Goal: Entertainment & Leisure: Consume media (video, audio)

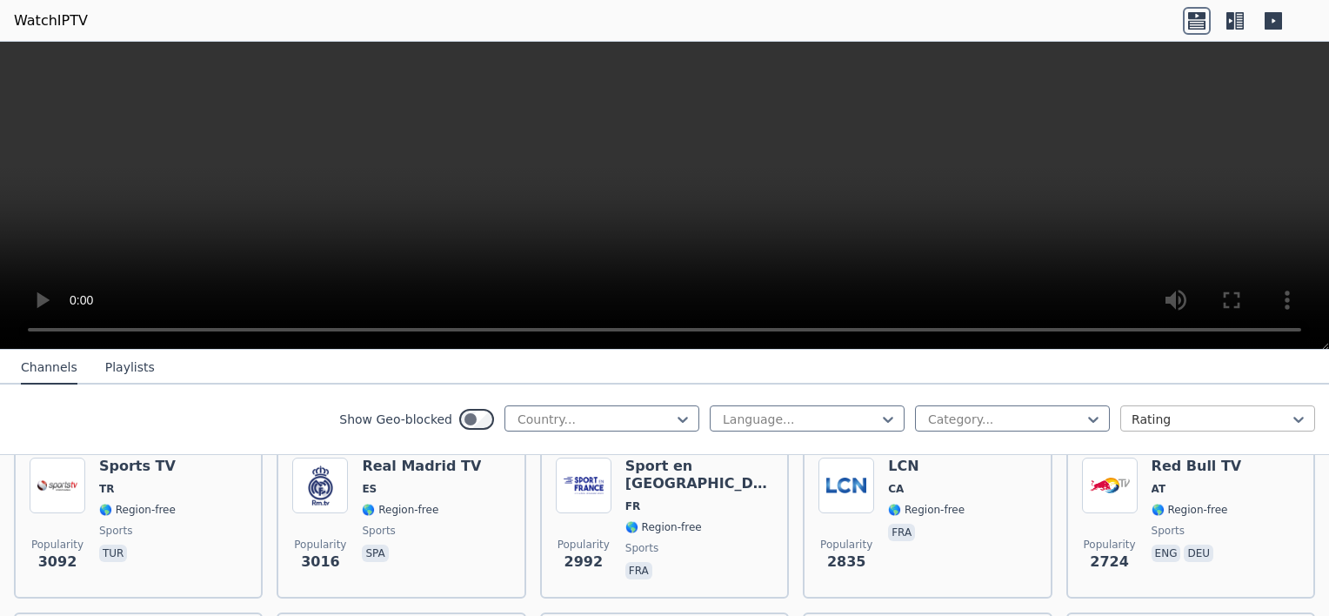
scroll to position [522, 0]
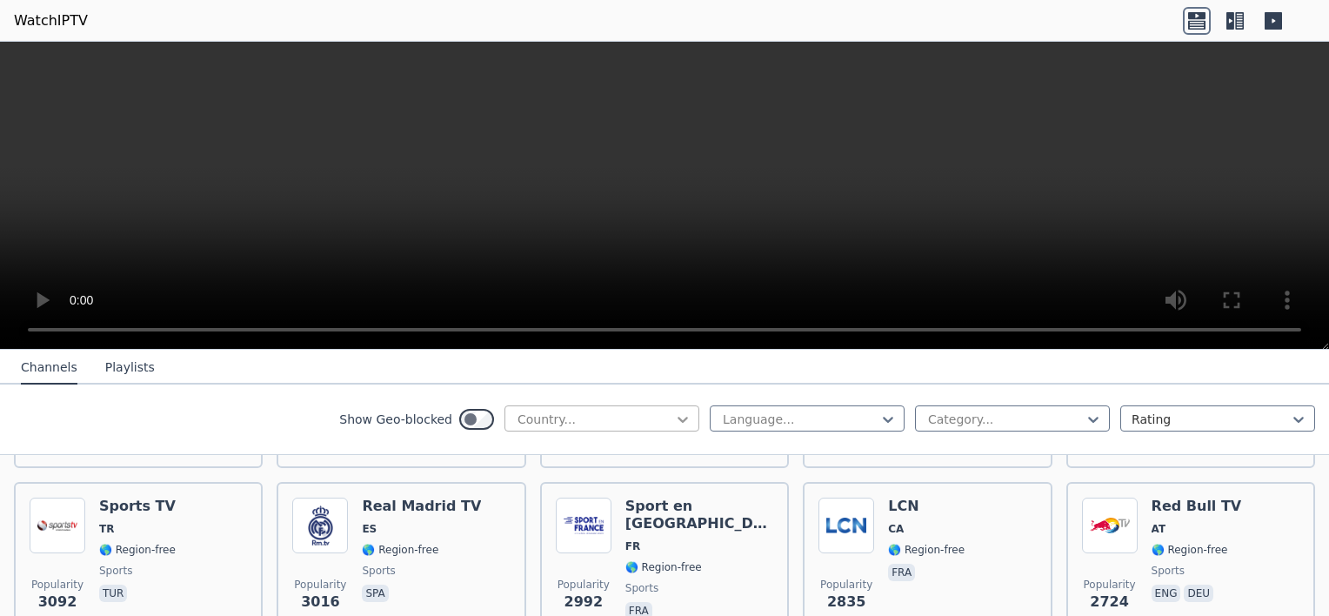
click at [677, 412] on icon at bounding box center [682, 419] width 17 height 17
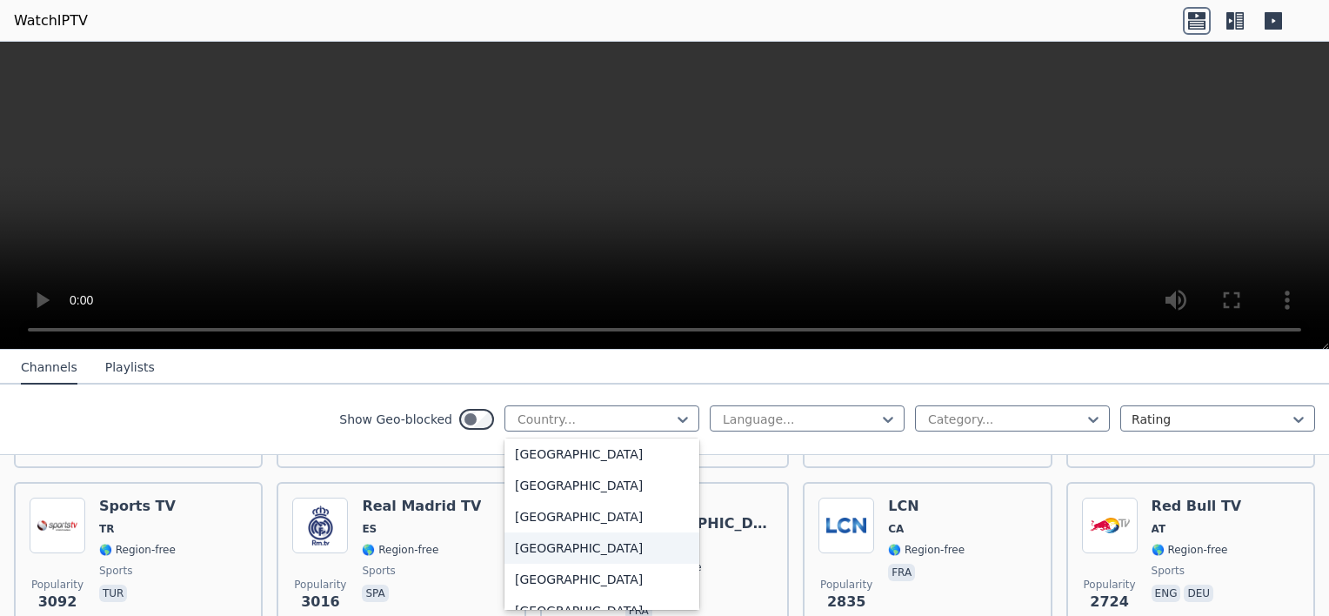
scroll to position [6090, 0]
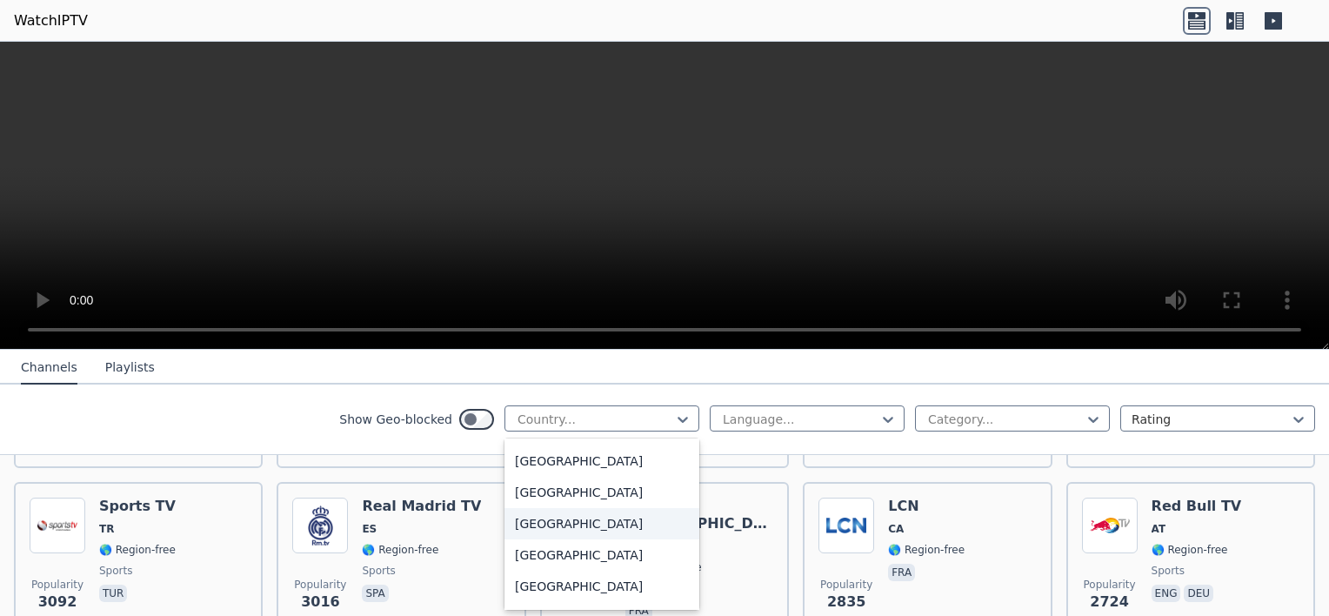
click at [565, 522] on div "[GEOGRAPHIC_DATA]" at bounding box center [602, 523] width 195 height 31
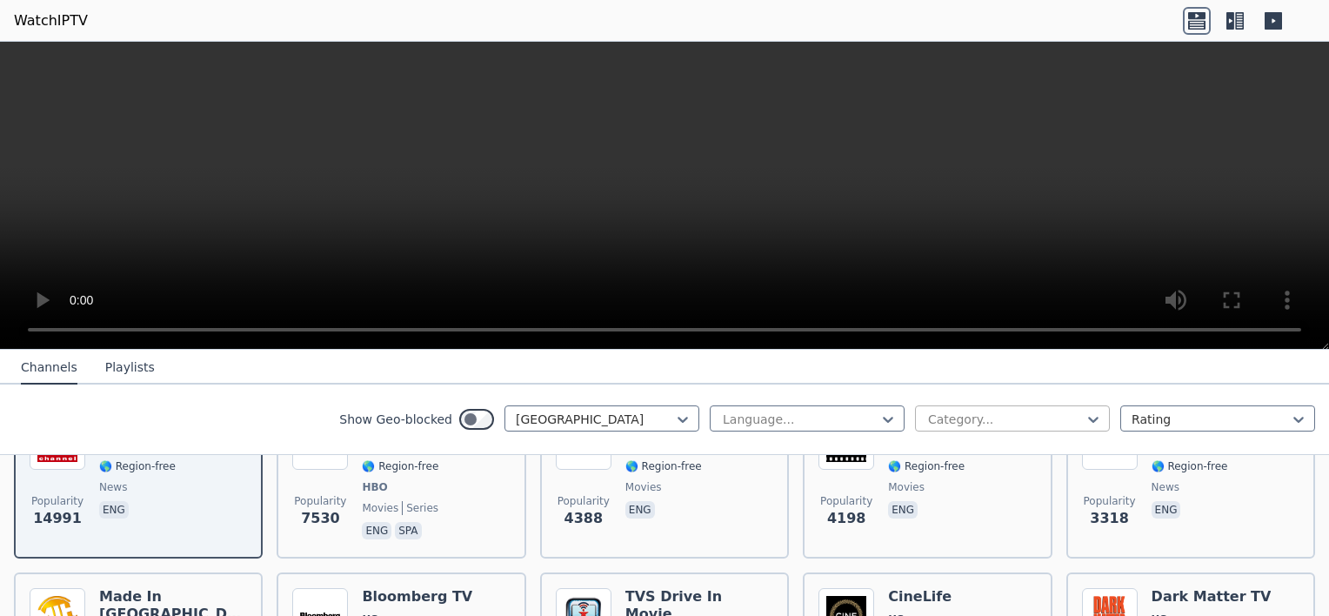
scroll to position [348, 0]
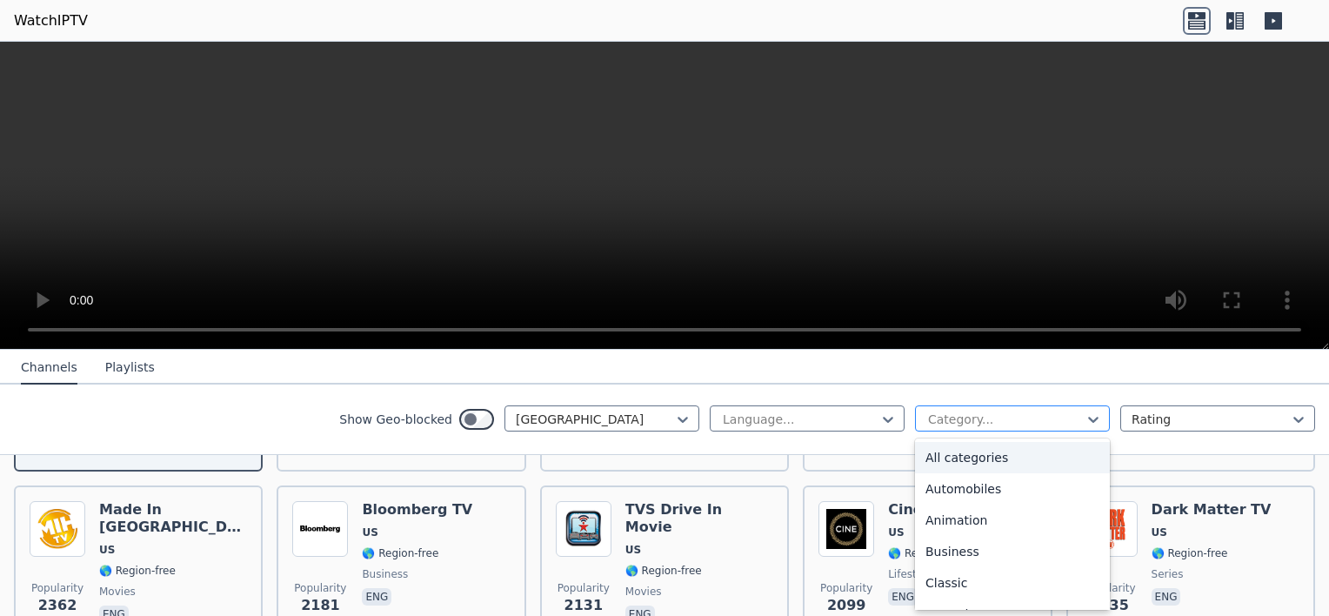
click at [980, 422] on div at bounding box center [1006, 419] width 158 height 17
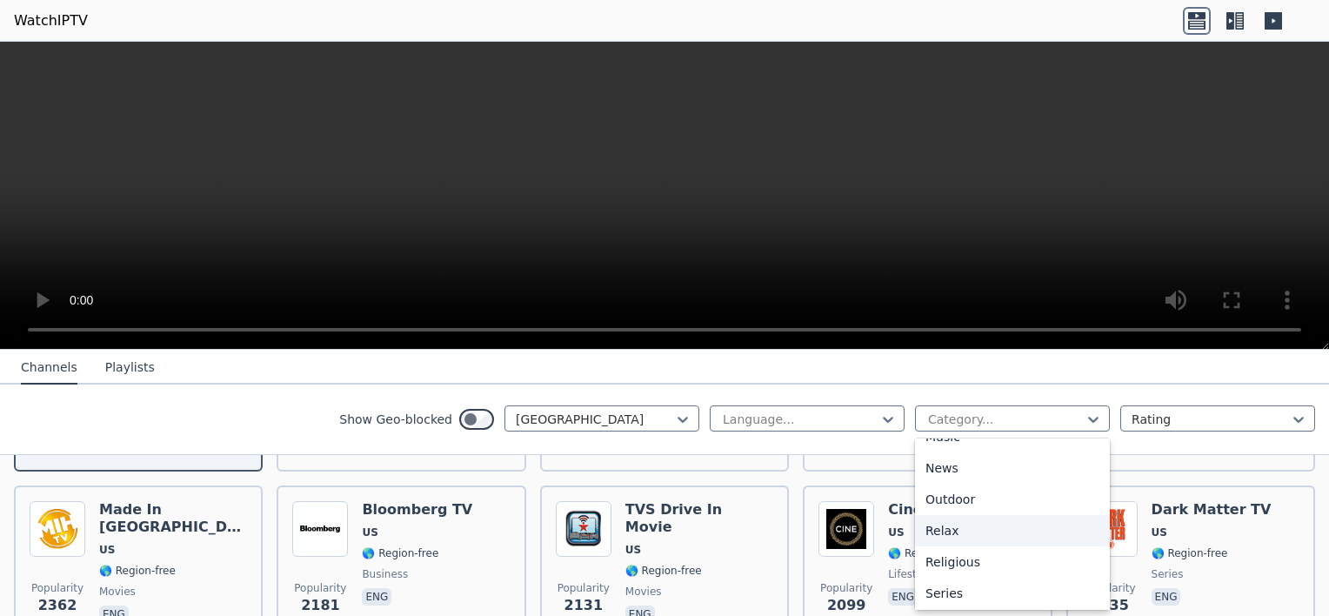
scroll to position [609, 0]
click at [933, 598] on div "Sports" at bounding box center [1012, 600] width 195 height 31
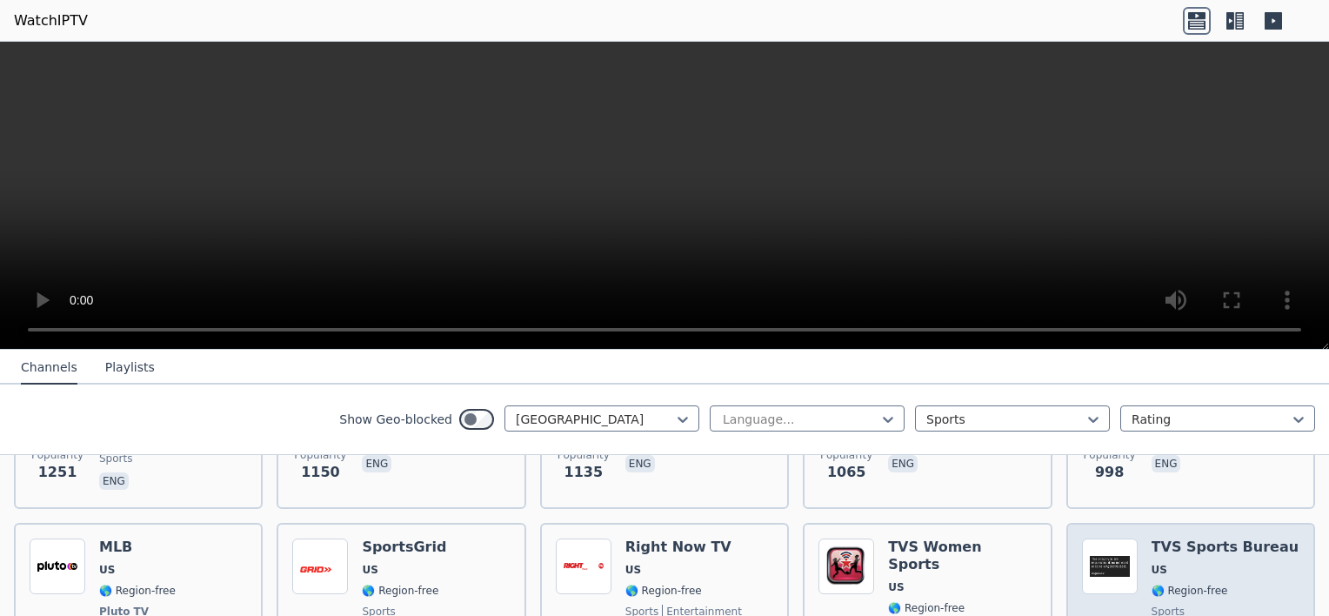
scroll to position [338, 0]
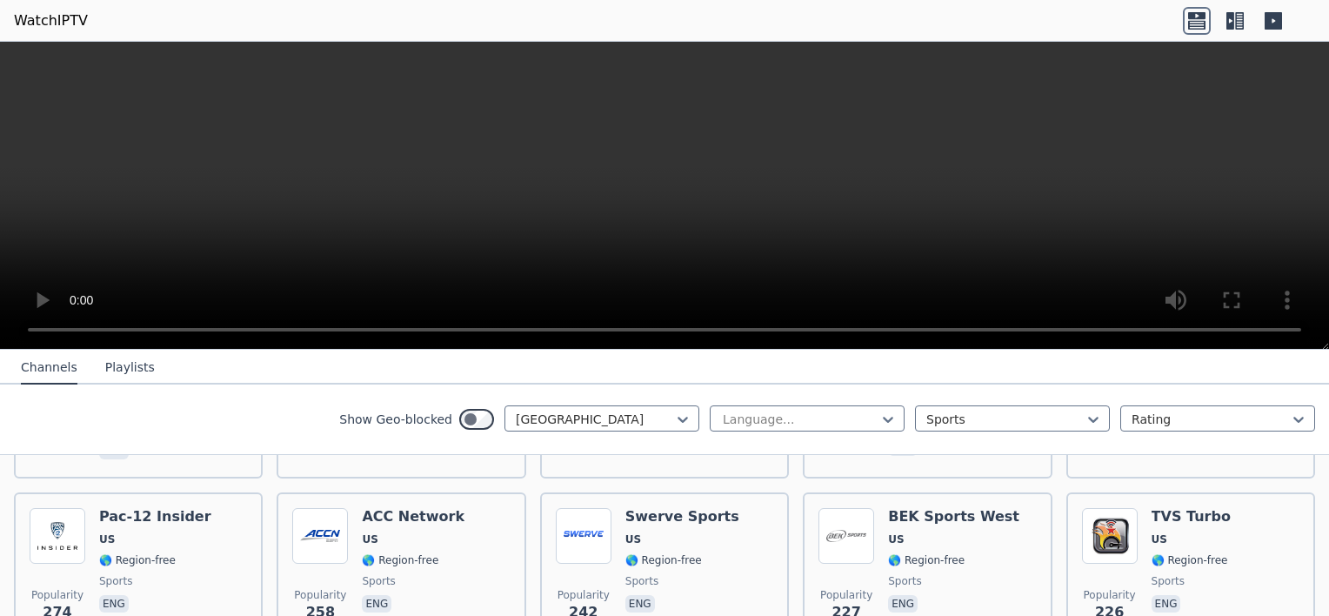
scroll to position [338, 0]
